Goal: Information Seeking & Learning: Learn about a topic

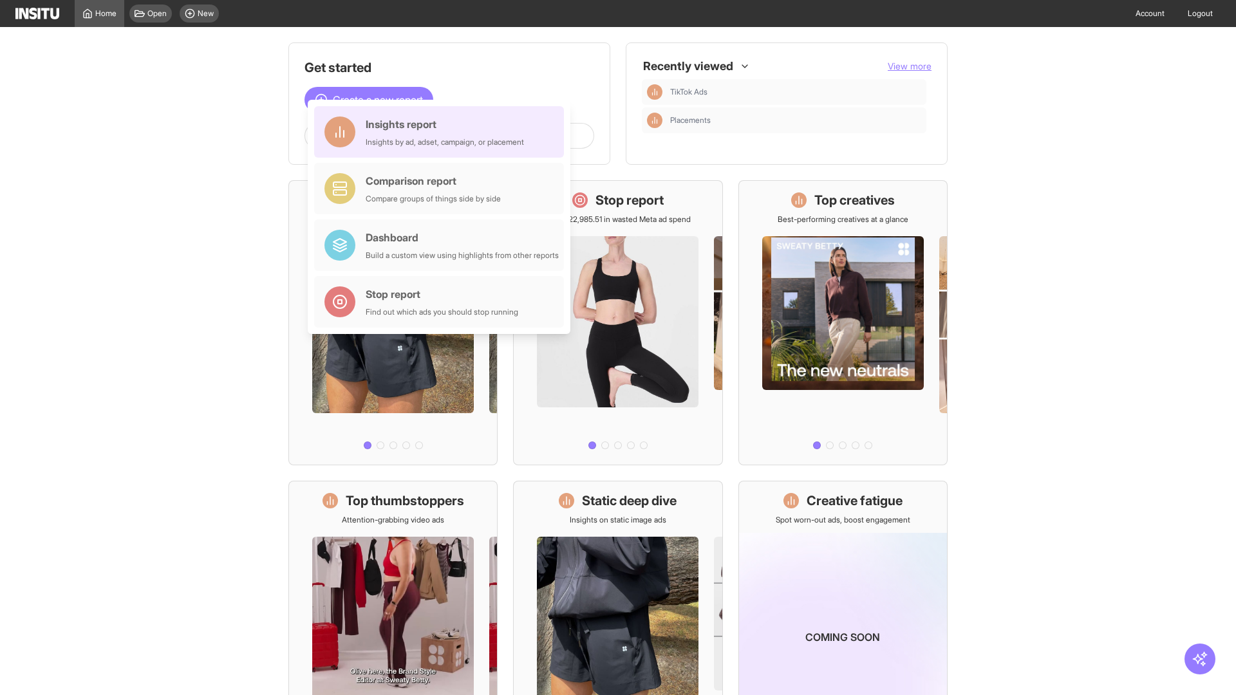
click at [442, 132] on div "Insights report Insights by ad, adset, campaign, or placement" at bounding box center [445, 131] width 158 height 31
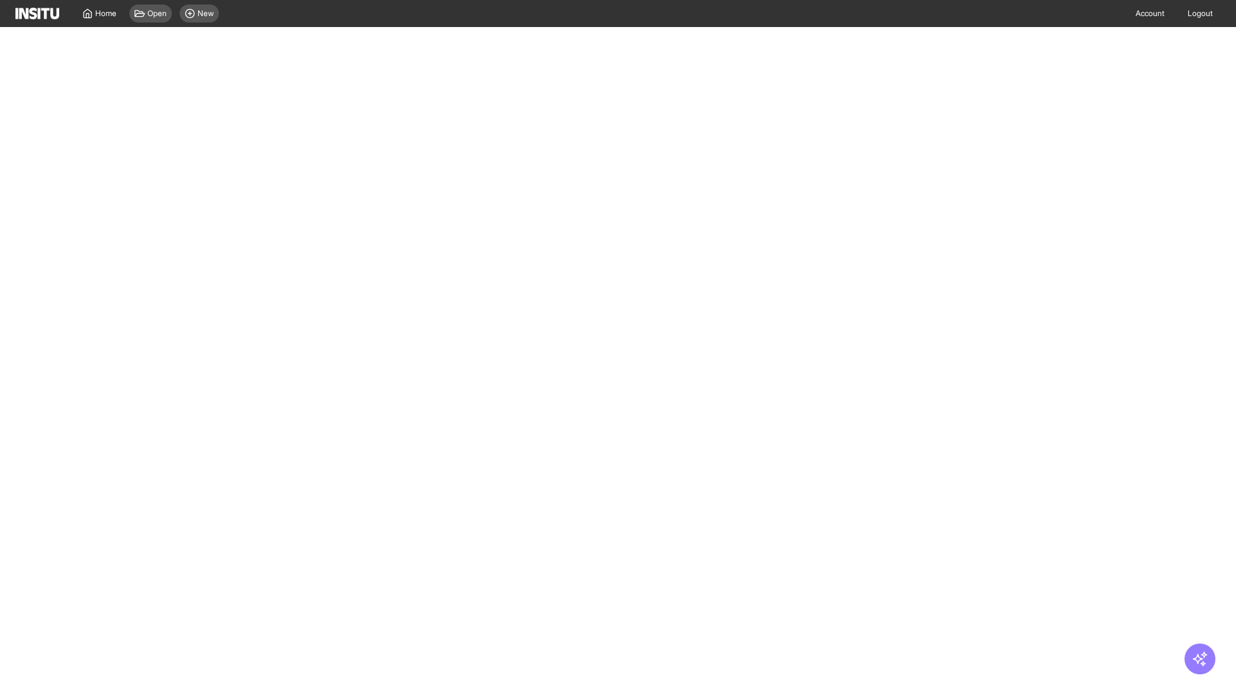
select select "**"
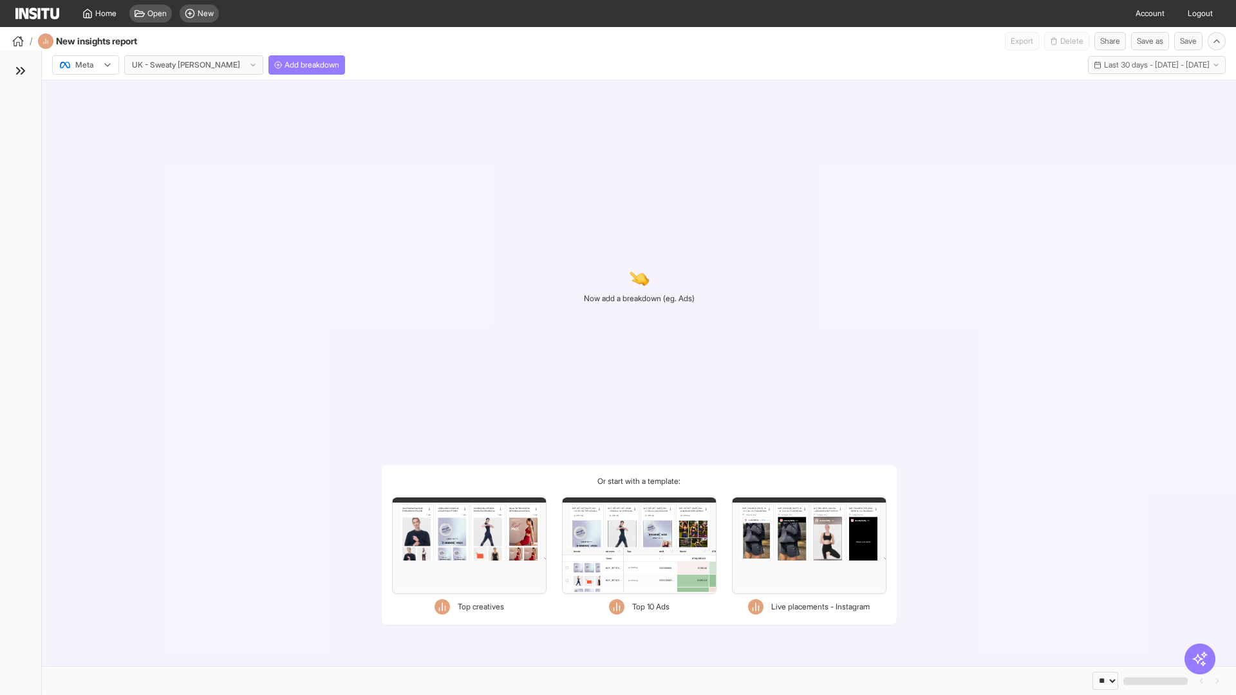
click at [86, 65] on div at bounding box center [77, 65] width 36 height 13
click at [85, 93] on span "Meta" at bounding box center [84, 93] width 17 height 12
